Goal: Information Seeking & Learning: Learn about a topic

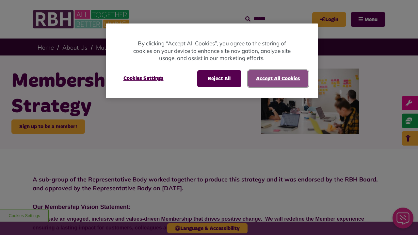
click at [278, 78] on button "Accept All Cookies" at bounding box center [278, 78] width 60 height 17
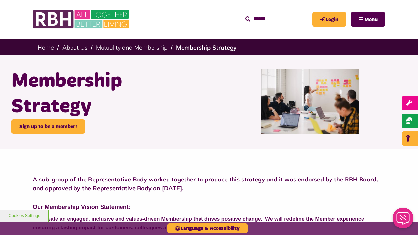
scroll to position [356, 0]
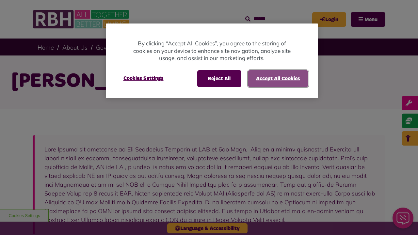
click at [278, 78] on button "Accept All Cookies" at bounding box center [278, 78] width 60 height 17
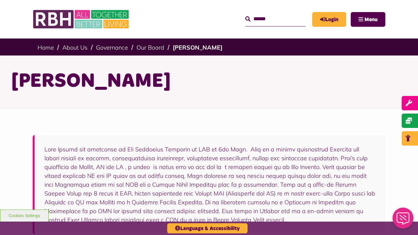
scroll to position [214, 0]
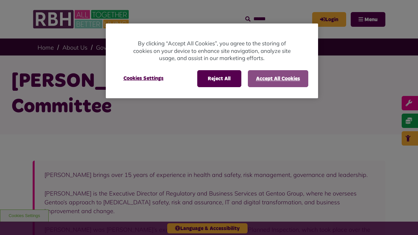
click at [278, 78] on button "Accept All Cookies" at bounding box center [278, 78] width 60 height 17
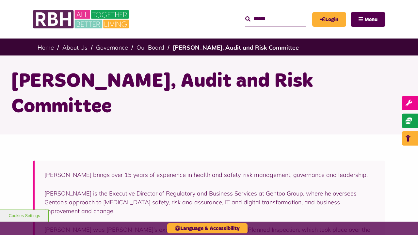
scroll to position [261, 0]
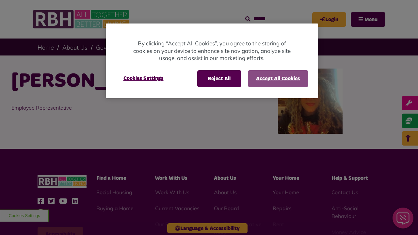
click at [278, 78] on button "Accept All Cookies" at bounding box center [278, 78] width 60 height 17
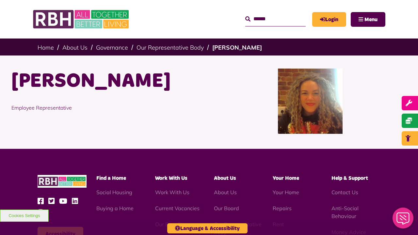
scroll to position [113, 0]
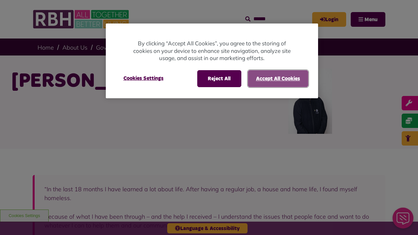
click at [278, 78] on button "Accept All Cookies" at bounding box center [278, 78] width 60 height 17
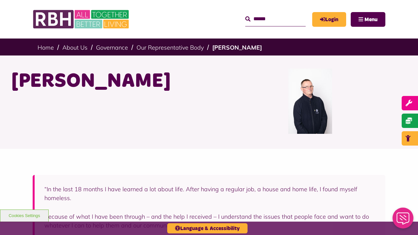
scroll to position [247, 0]
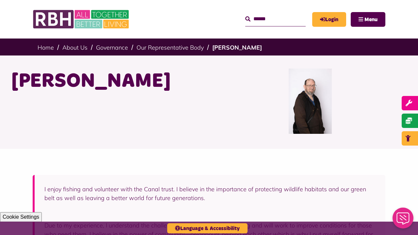
scroll to position [238, 0]
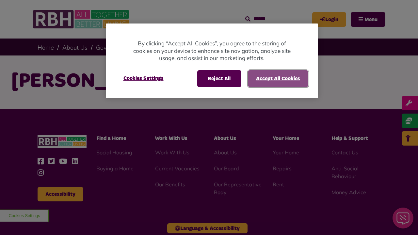
click at [278, 78] on button "Accept All Cookies" at bounding box center [278, 78] width 60 height 17
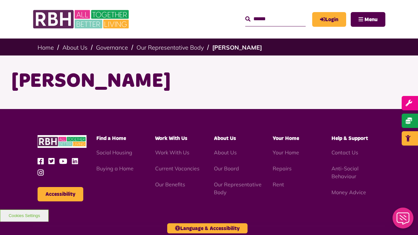
scroll to position [73, 0]
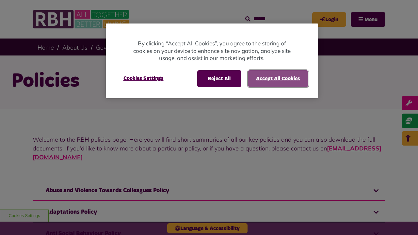
click at [278, 78] on button "Accept All Cookies" at bounding box center [278, 78] width 60 height 17
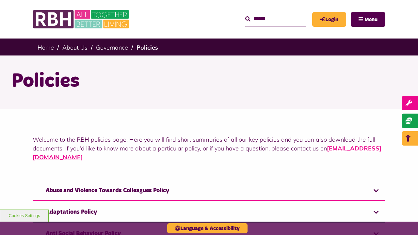
scroll to position [972, 0]
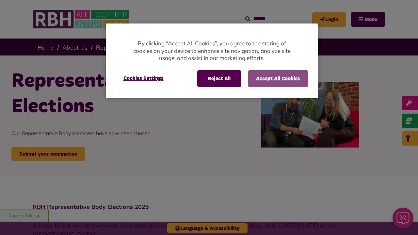
click at [278, 78] on button "Accept All Cookies" at bounding box center [278, 78] width 60 height 17
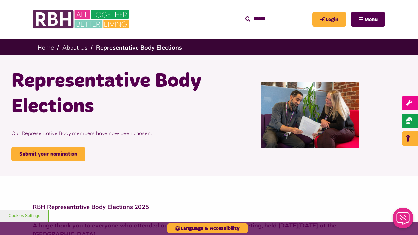
scroll to position [273, 0]
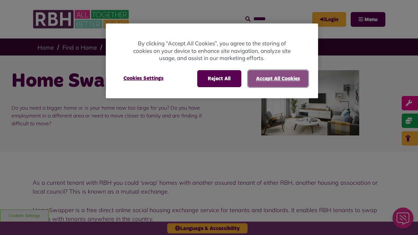
click at [278, 78] on button "Accept All Cookies" at bounding box center [278, 78] width 60 height 17
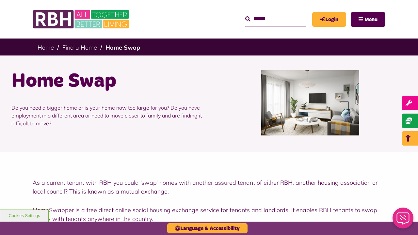
scroll to position [246, 0]
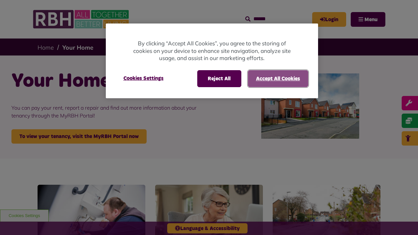
click at [278, 78] on button "Accept All Cookies" at bounding box center [278, 78] width 60 height 17
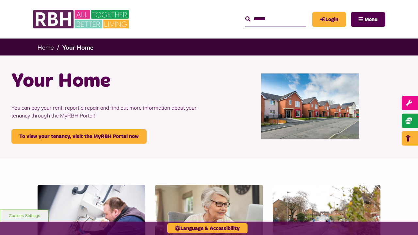
scroll to position [882, 0]
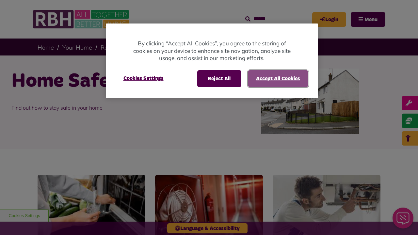
click at [278, 78] on button "Accept All Cookies" at bounding box center [278, 78] width 60 height 17
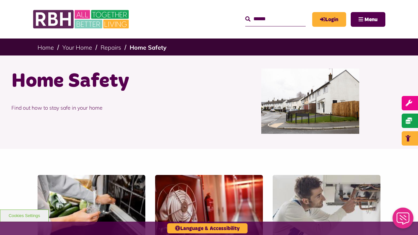
scroll to position [475, 0]
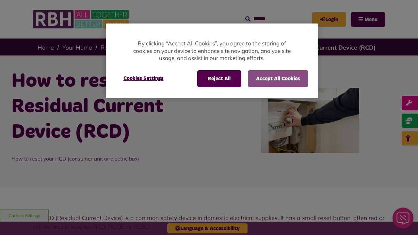
click at [278, 78] on button "Accept All Cookies" at bounding box center [278, 78] width 60 height 17
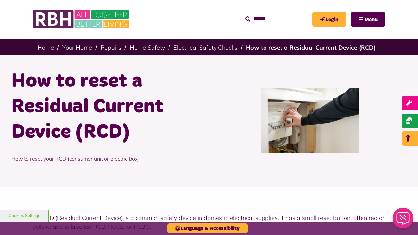
scroll to position [381, 0]
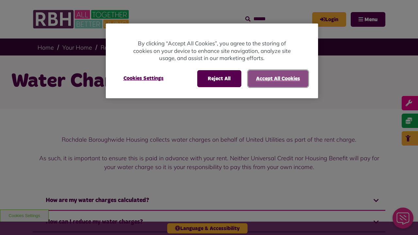
click at [278, 78] on button "Accept All Cookies" at bounding box center [278, 78] width 60 height 17
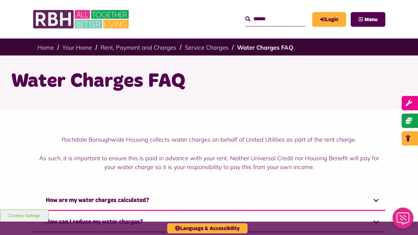
scroll to position [278, 0]
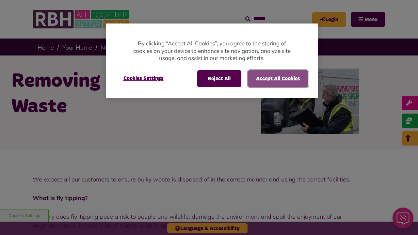
click at [278, 78] on button "Accept All Cookies" at bounding box center [278, 78] width 60 height 17
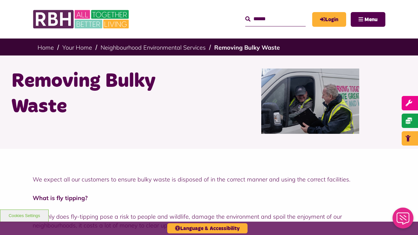
scroll to position [827, 0]
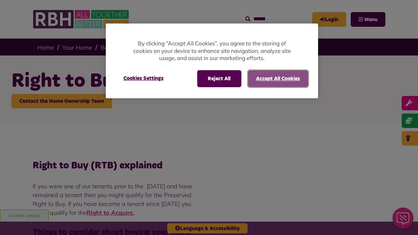
click at [278, 78] on button "Accept All Cookies" at bounding box center [278, 78] width 60 height 17
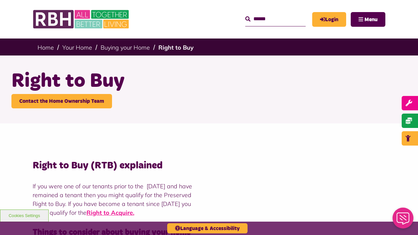
scroll to position [1033, 0]
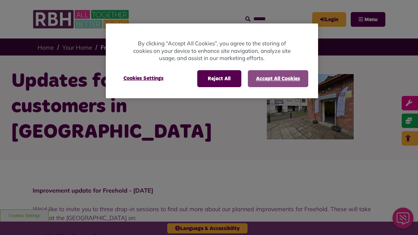
click at [278, 78] on button "Accept All Cookies" at bounding box center [278, 78] width 60 height 17
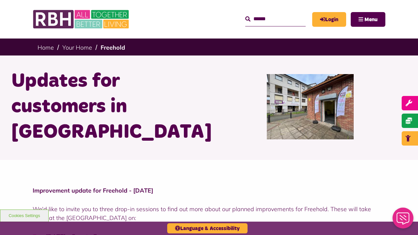
scroll to position [690, 0]
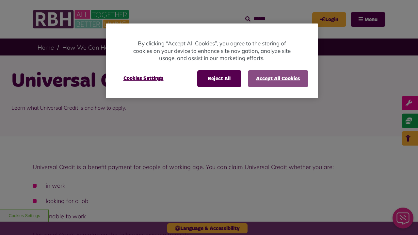
click at [278, 78] on button "Accept All Cookies" at bounding box center [278, 78] width 60 height 17
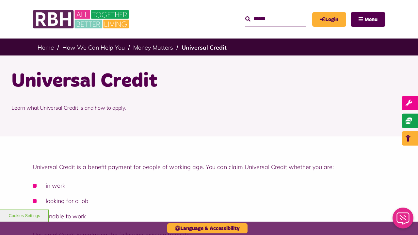
scroll to position [961, 0]
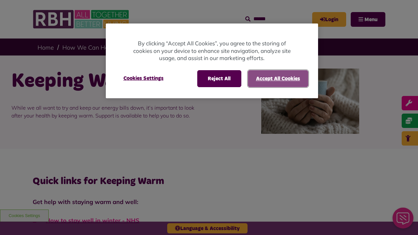
click at [278, 78] on button "Accept All Cookies" at bounding box center [278, 78] width 60 height 17
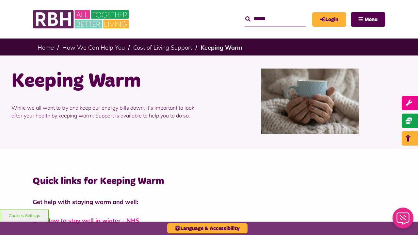
scroll to position [419, 0]
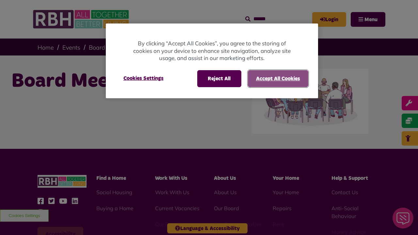
click at [278, 78] on button "Accept All Cookies" at bounding box center [278, 78] width 60 height 17
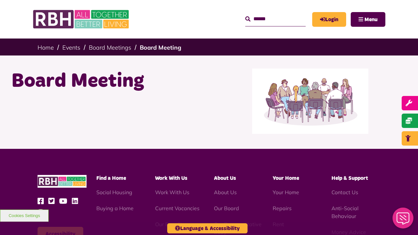
scroll to position [113, 0]
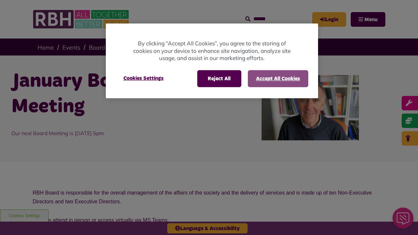
click at [278, 78] on button "Accept All Cookies" at bounding box center [278, 78] width 60 height 17
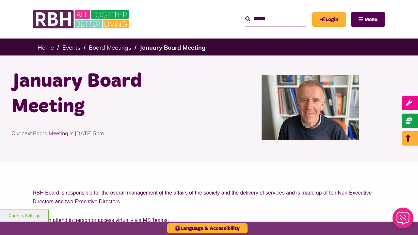
scroll to position [269, 0]
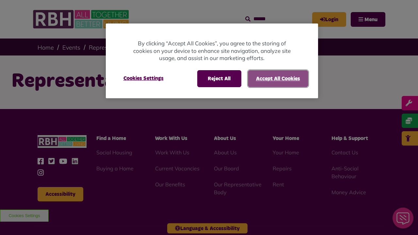
click at [278, 78] on button "Accept All Cookies" at bounding box center [278, 78] width 60 height 17
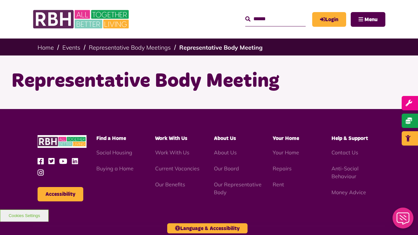
scroll to position [73, 0]
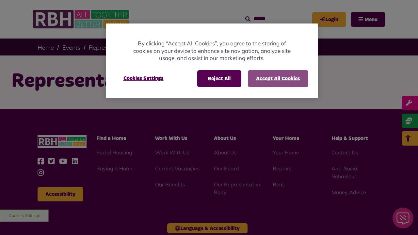
click at [278, 78] on button "Accept All Cookies" at bounding box center [278, 78] width 60 height 17
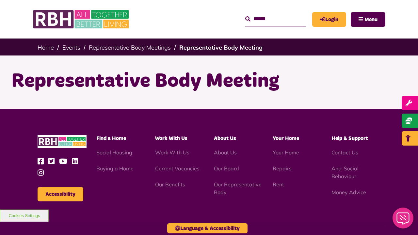
scroll to position [73, 0]
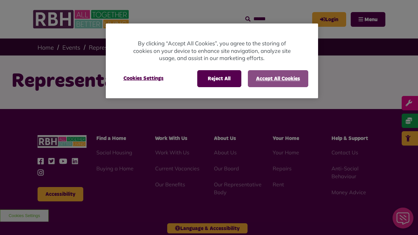
click at [278, 78] on button "Accept All Cookies" at bounding box center [278, 78] width 60 height 17
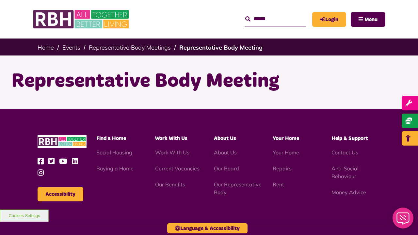
scroll to position [73, 0]
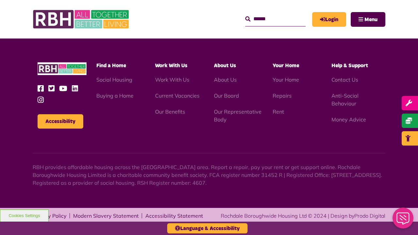
scroll to position [73, 0]
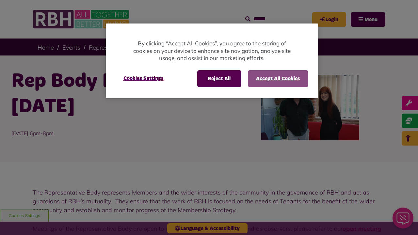
click at [278, 78] on button "Accept All Cookies" at bounding box center [278, 78] width 60 height 17
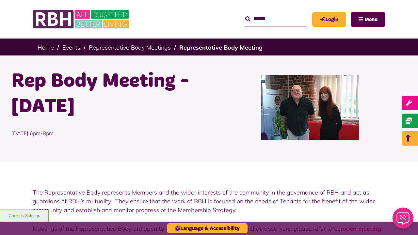
scroll to position [287, 0]
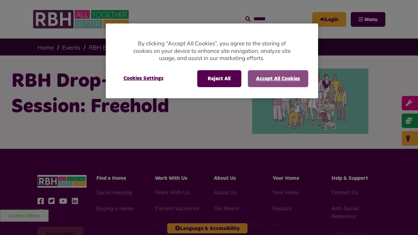
click at [278, 78] on button "Accept All Cookies" at bounding box center [278, 78] width 60 height 17
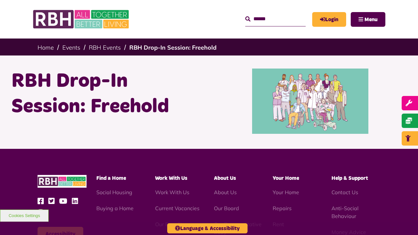
scroll to position [113, 0]
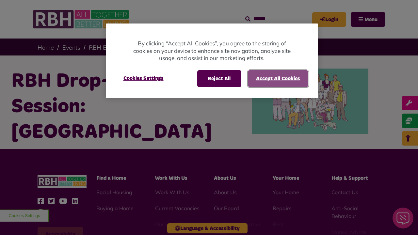
click at [278, 78] on button "Accept All Cookies" at bounding box center [278, 78] width 60 height 17
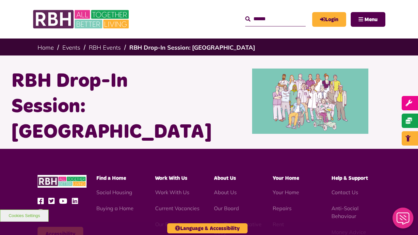
scroll to position [113, 0]
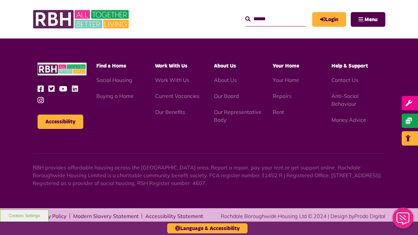
scroll to position [112, 0]
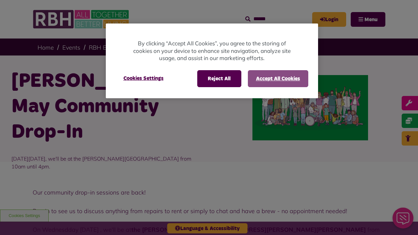
click at [278, 78] on button "Accept All Cookies" at bounding box center [278, 78] width 60 height 17
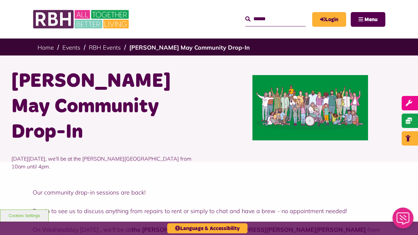
scroll to position [388, 0]
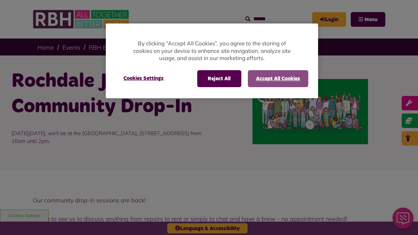
click at [278, 78] on button "Accept All Cookies" at bounding box center [278, 78] width 60 height 17
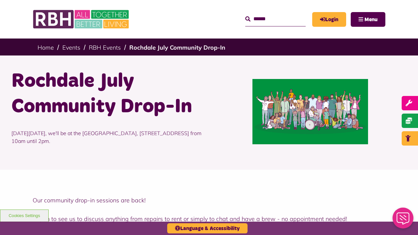
scroll to position [396, 0]
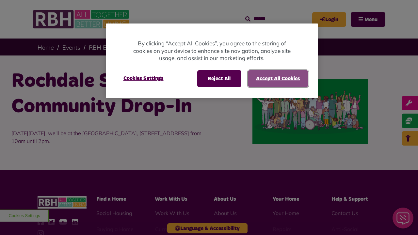
click at [278, 78] on button "Accept All Cookies" at bounding box center [278, 78] width 60 height 17
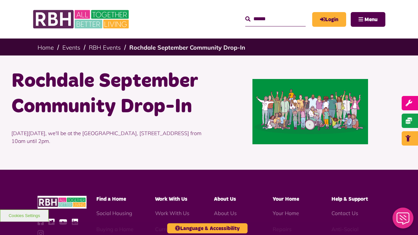
scroll to position [134, 0]
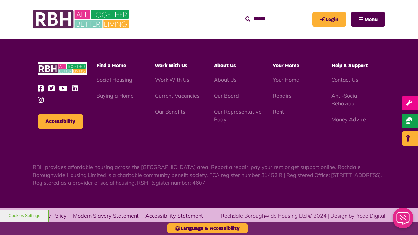
scroll to position [134, 0]
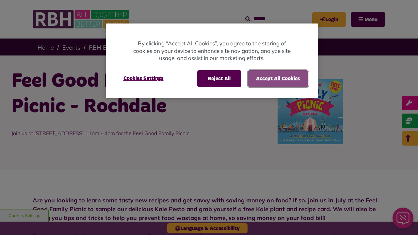
click at [278, 78] on button "Accept All Cookies" at bounding box center [278, 78] width 60 height 17
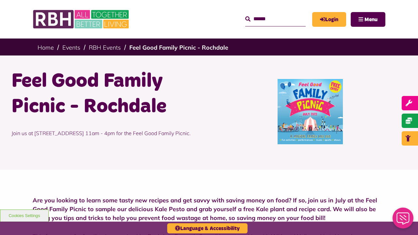
scroll to position [294, 0]
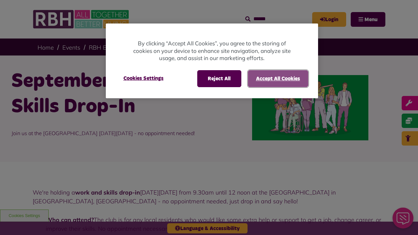
click at [278, 78] on button "Accept All Cookies" at bounding box center [278, 78] width 60 height 17
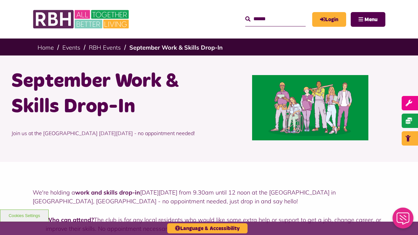
scroll to position [335, 0]
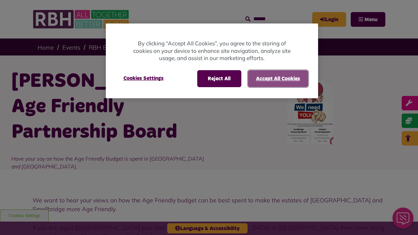
click at [278, 78] on button "Accept All Cookies" at bounding box center [278, 78] width 60 height 17
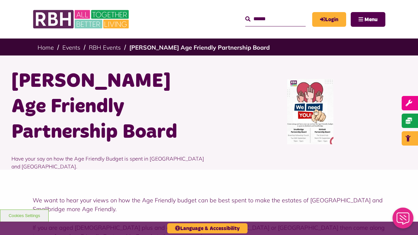
scroll to position [293, 0]
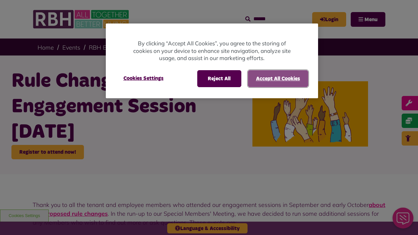
click at [278, 78] on button "Accept All Cookies" at bounding box center [278, 78] width 60 height 17
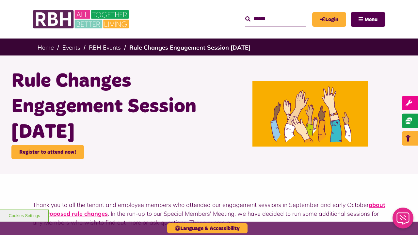
scroll to position [318, 0]
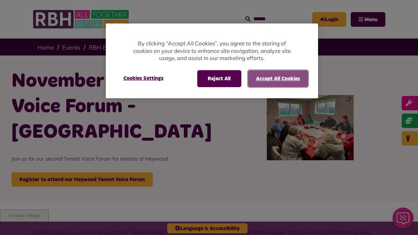
click at [278, 78] on button "Accept All Cookies" at bounding box center [278, 78] width 60 height 17
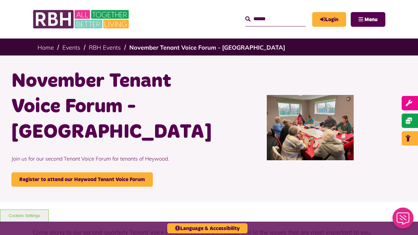
scroll to position [409, 0]
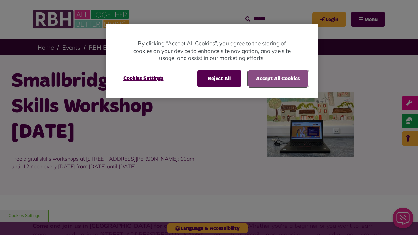
click at [278, 78] on button "Accept All Cookies" at bounding box center [278, 78] width 60 height 17
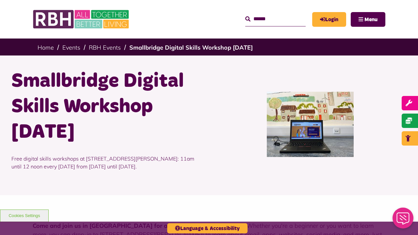
scroll to position [418, 0]
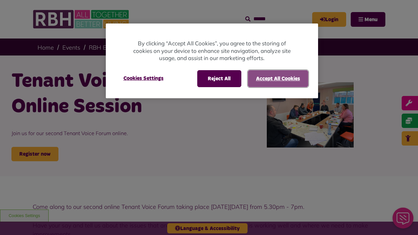
click at [278, 78] on button "Accept All Cookies" at bounding box center [278, 78] width 60 height 17
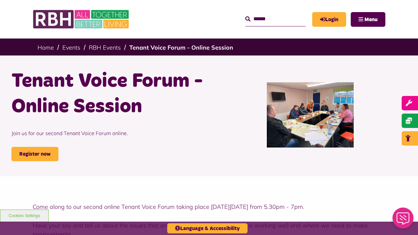
scroll to position [256, 0]
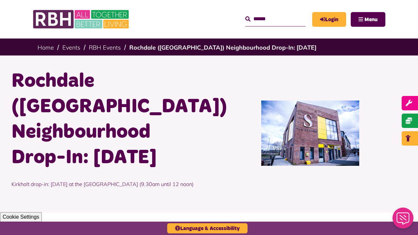
scroll to position [356, 0]
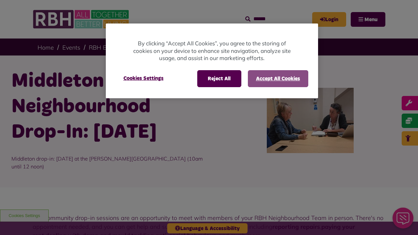
click at [278, 78] on button "Accept All Cookies" at bounding box center [278, 78] width 60 height 17
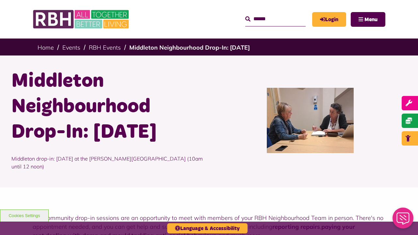
scroll to position [294, 0]
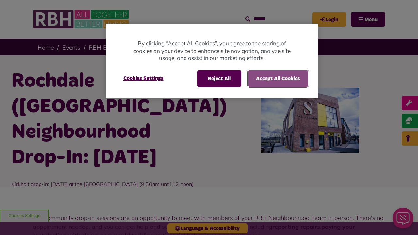
click at [278, 78] on button "Accept All Cookies" at bounding box center [278, 78] width 60 height 17
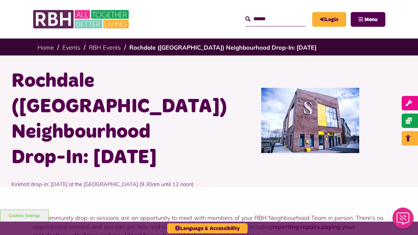
scroll to position [330, 0]
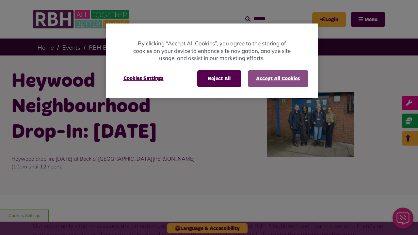
click at [278, 78] on button "Accept All Cookies" at bounding box center [278, 78] width 60 height 17
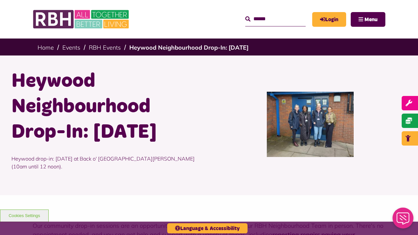
scroll to position [320, 0]
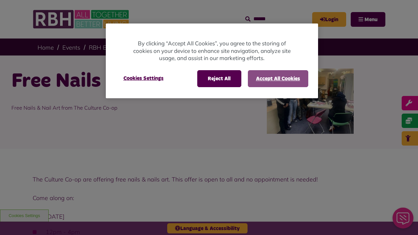
click at [278, 78] on button "Accept All Cookies" at bounding box center [278, 78] width 60 height 17
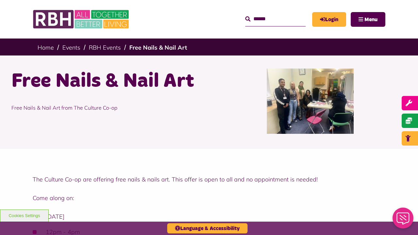
scroll to position [239, 0]
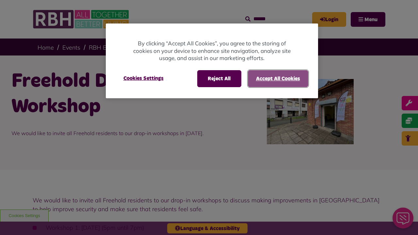
click at [278, 78] on button "Accept All Cookies" at bounding box center [278, 78] width 60 height 17
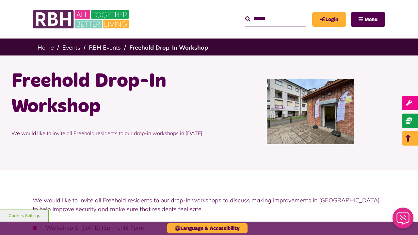
scroll to position [559, 0]
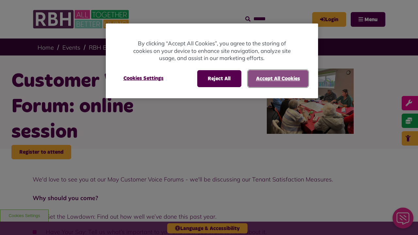
click at [278, 78] on button "Accept All Cookies" at bounding box center [278, 78] width 60 height 17
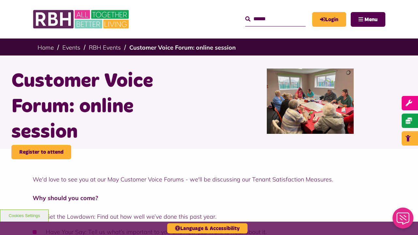
scroll to position [602, 0]
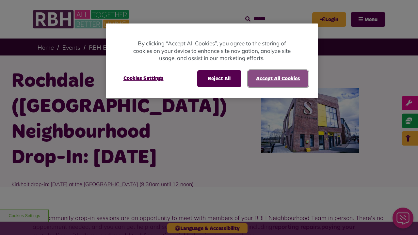
click at [278, 78] on button "Accept All Cookies" at bounding box center [278, 78] width 60 height 17
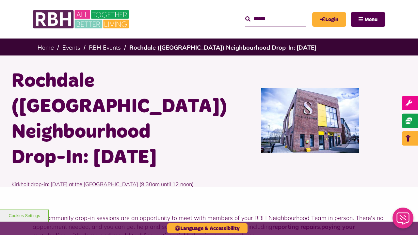
scroll to position [294, 0]
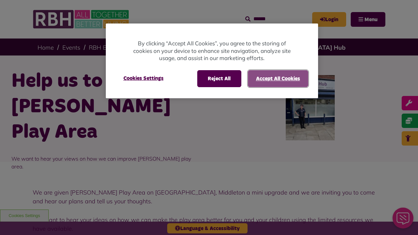
click at [278, 78] on button "Accept All Cookies" at bounding box center [278, 78] width 60 height 17
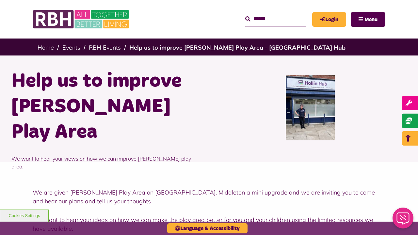
scroll to position [303, 0]
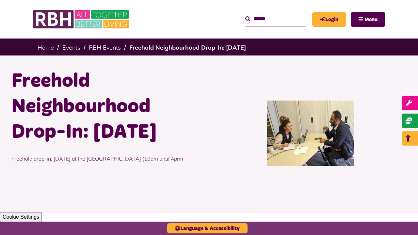
scroll to position [319, 0]
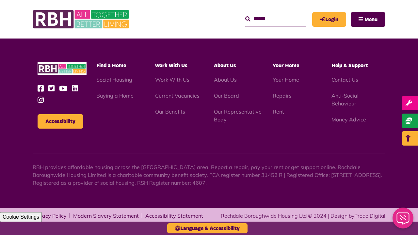
scroll to position [319, 0]
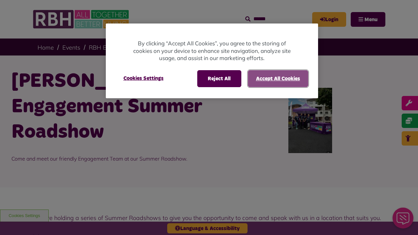
click at [278, 78] on button "Accept All Cookies" at bounding box center [278, 78] width 60 height 17
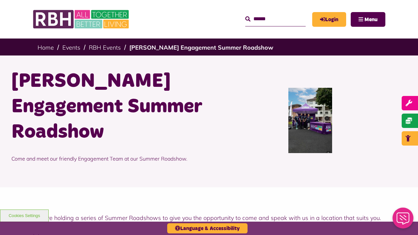
scroll to position [342, 0]
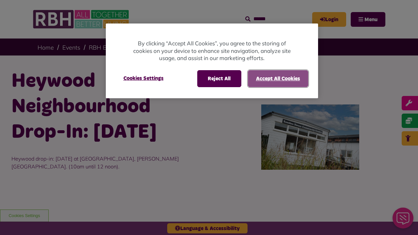
click at [278, 78] on button "Accept All Cookies" at bounding box center [278, 78] width 60 height 17
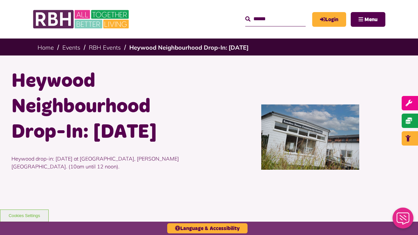
scroll to position [327, 0]
